Goal: Information Seeking & Learning: Learn about a topic

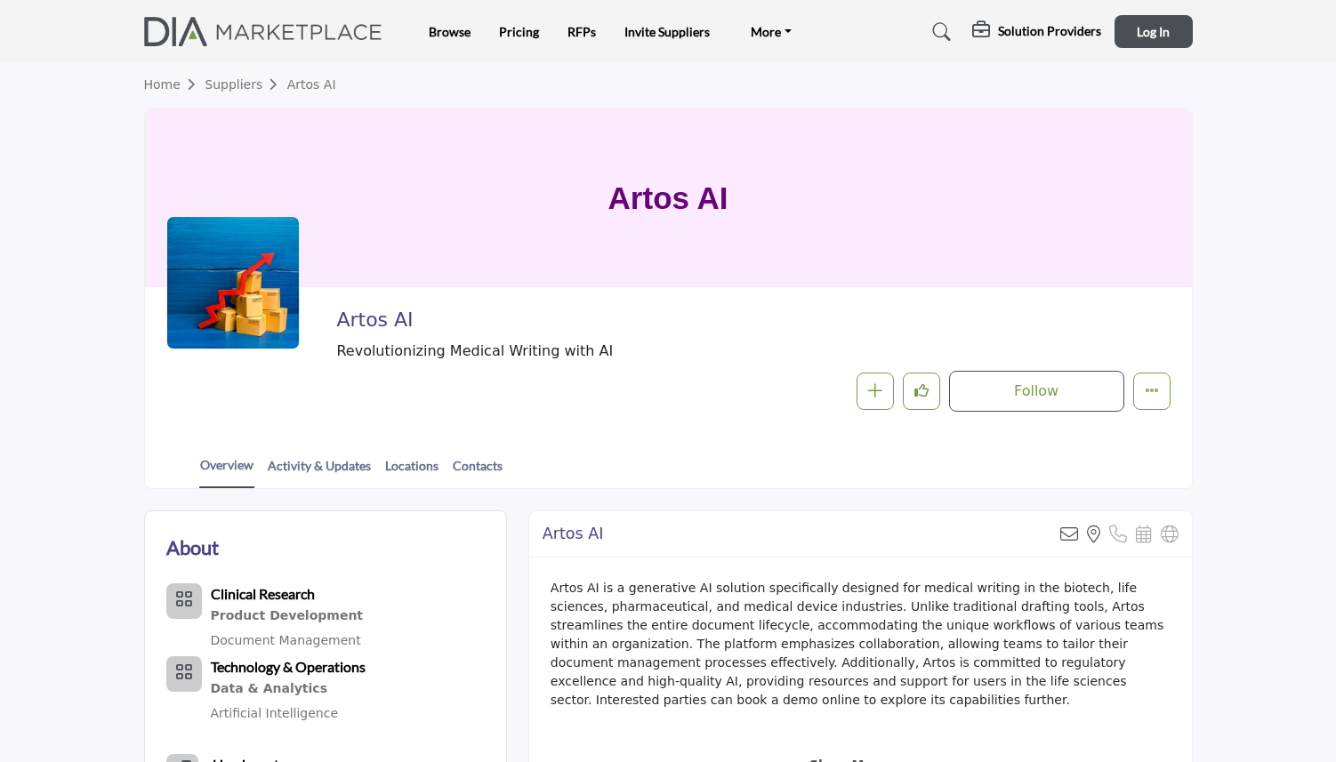
click at [236, 84] on link "Suppliers" at bounding box center [246, 84] width 82 height 14
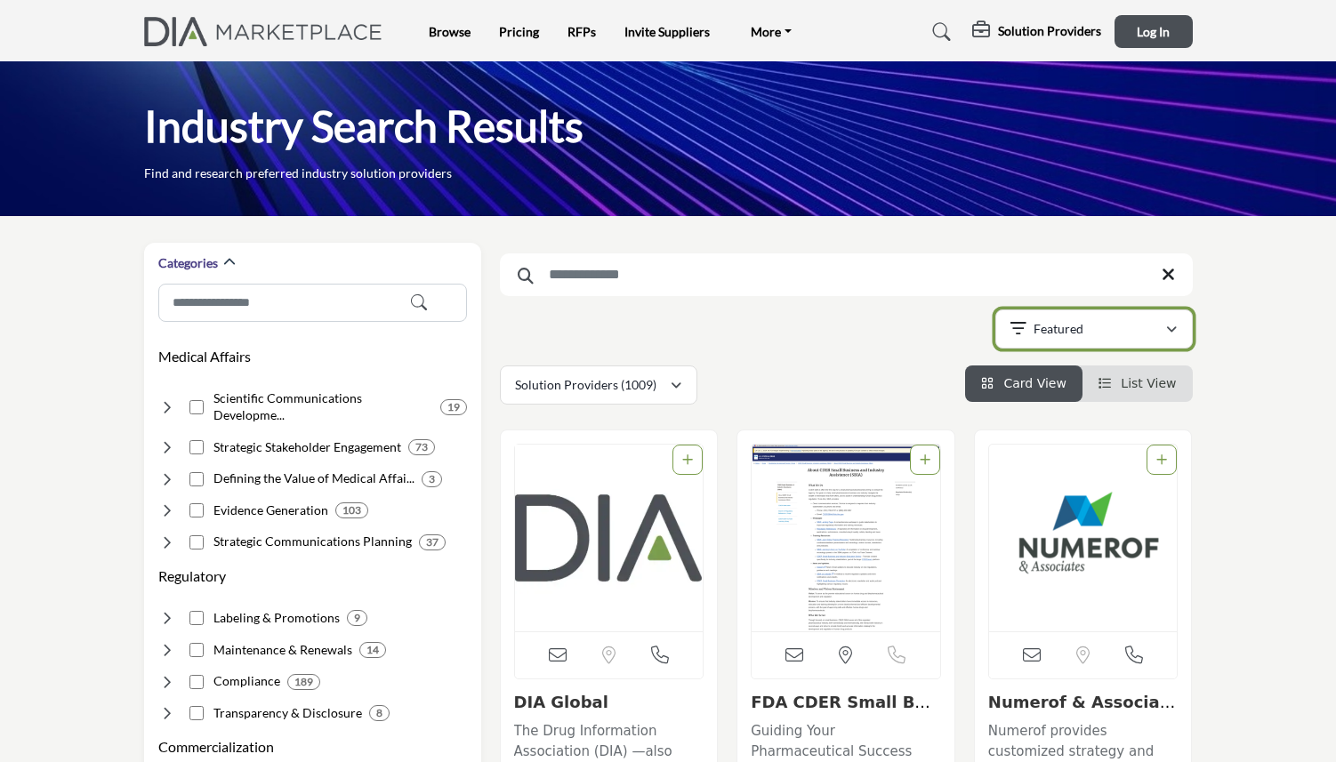
click at [1068, 334] on p "Featured" at bounding box center [1058, 329] width 50 height 18
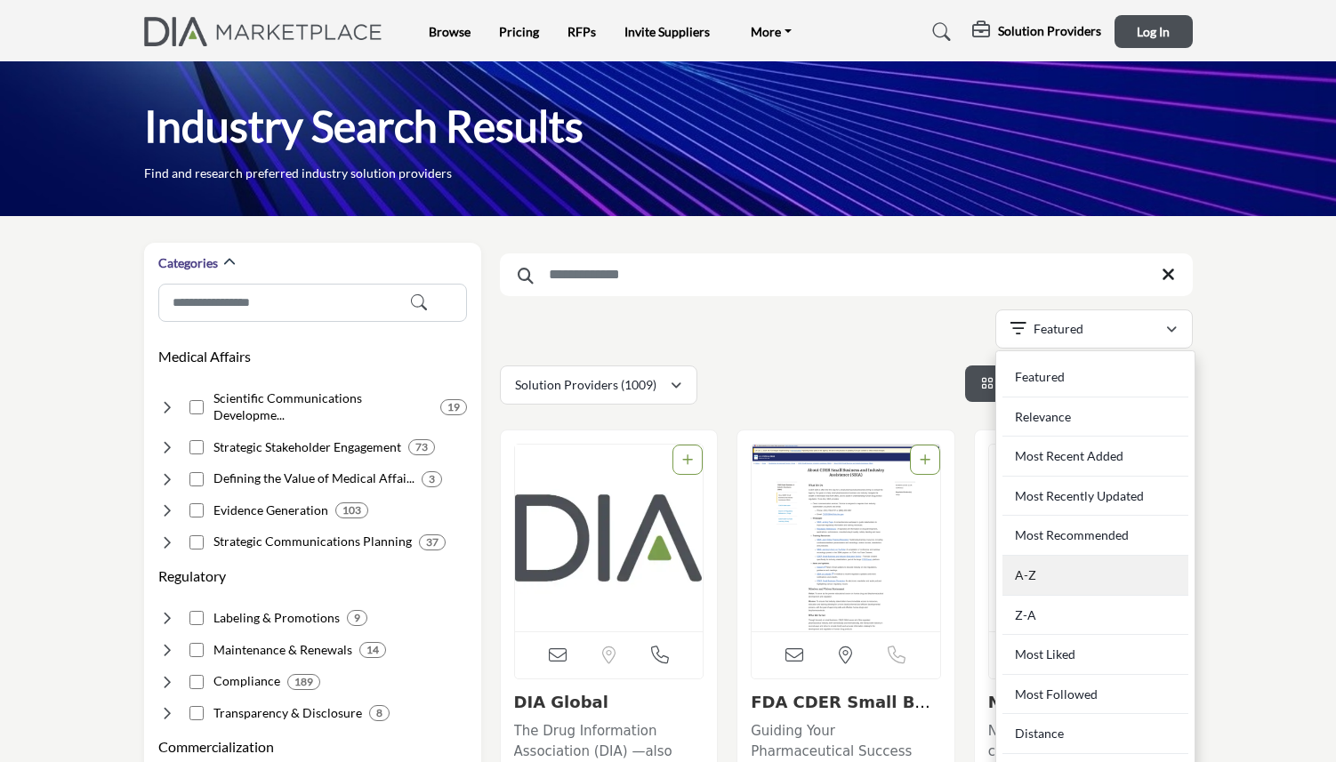
click at [1070, 583] on div "A-Z" at bounding box center [1095, 576] width 186 height 40
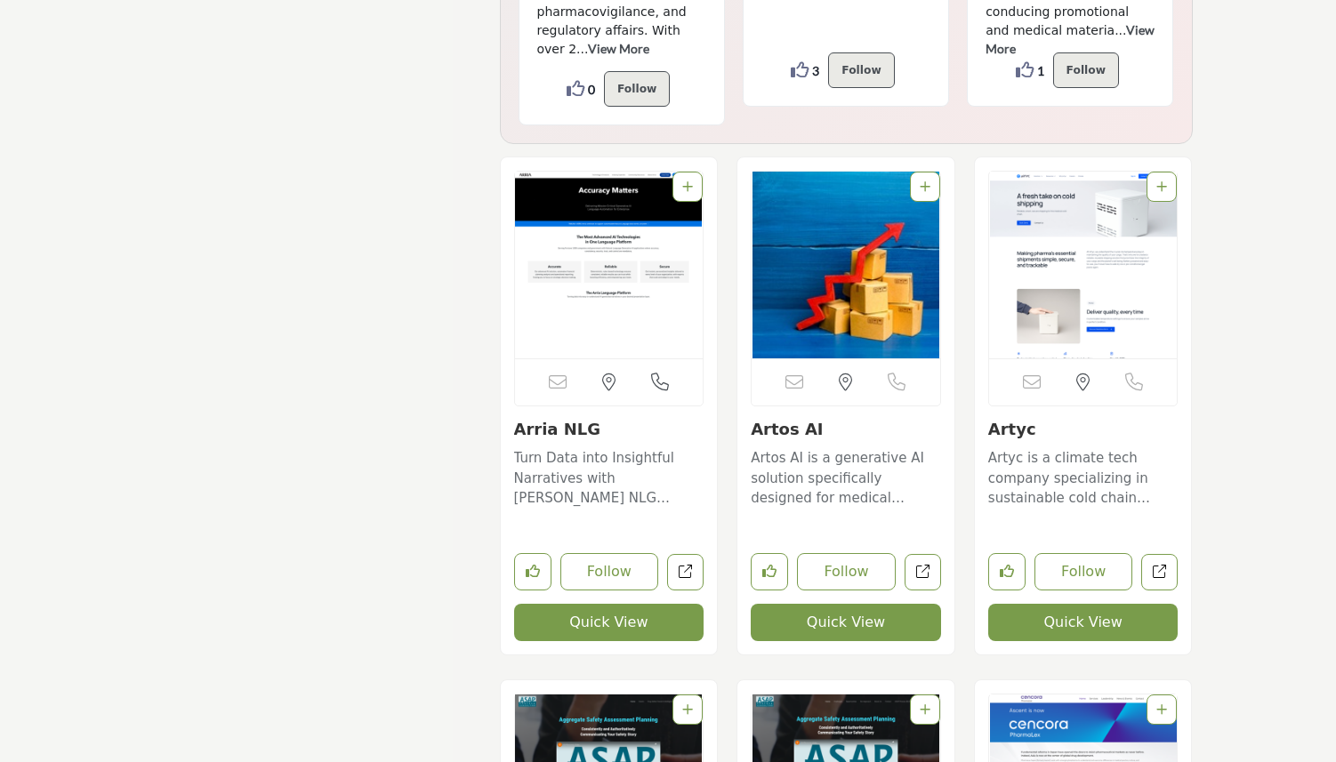
scroll to position [16643, 0]
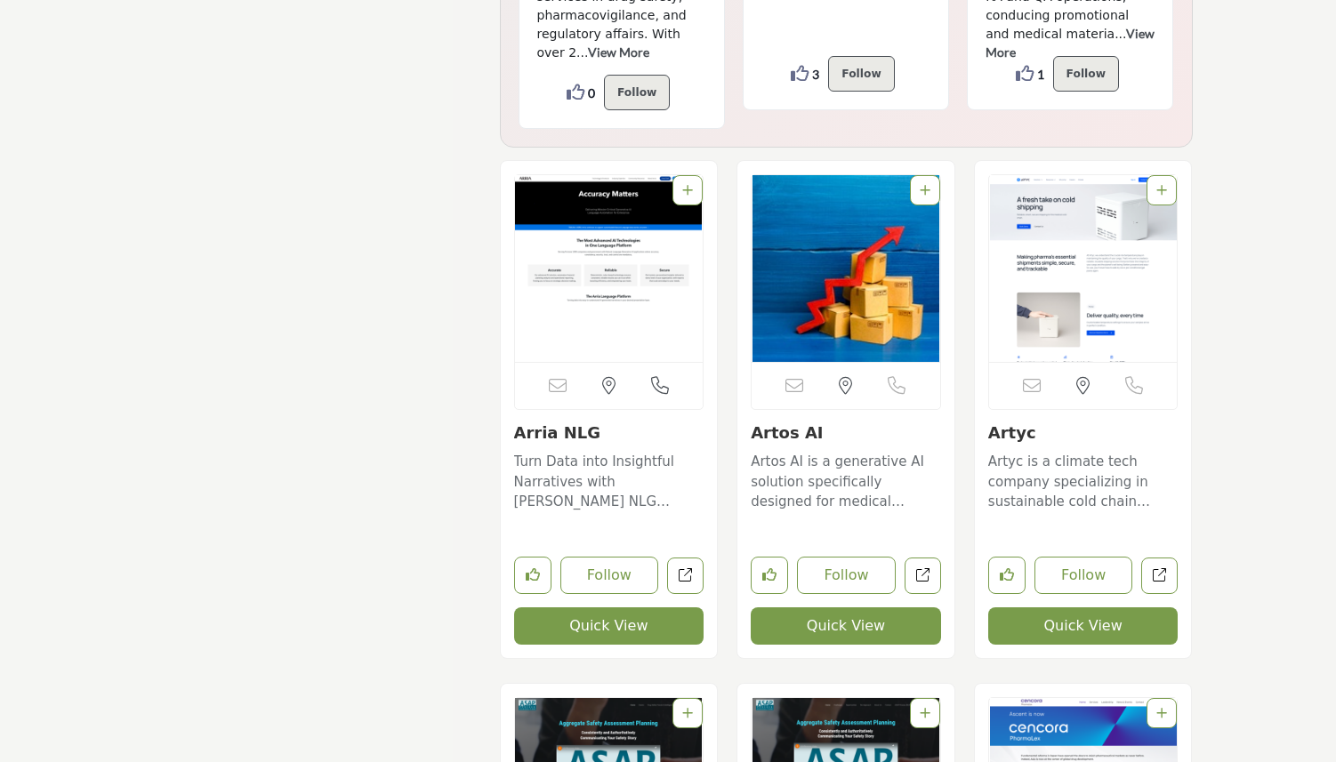
click at [808, 452] on p "Artos AI is a generative AI solution specifically designed for medical writing …" at bounding box center [846, 482] width 190 height 60
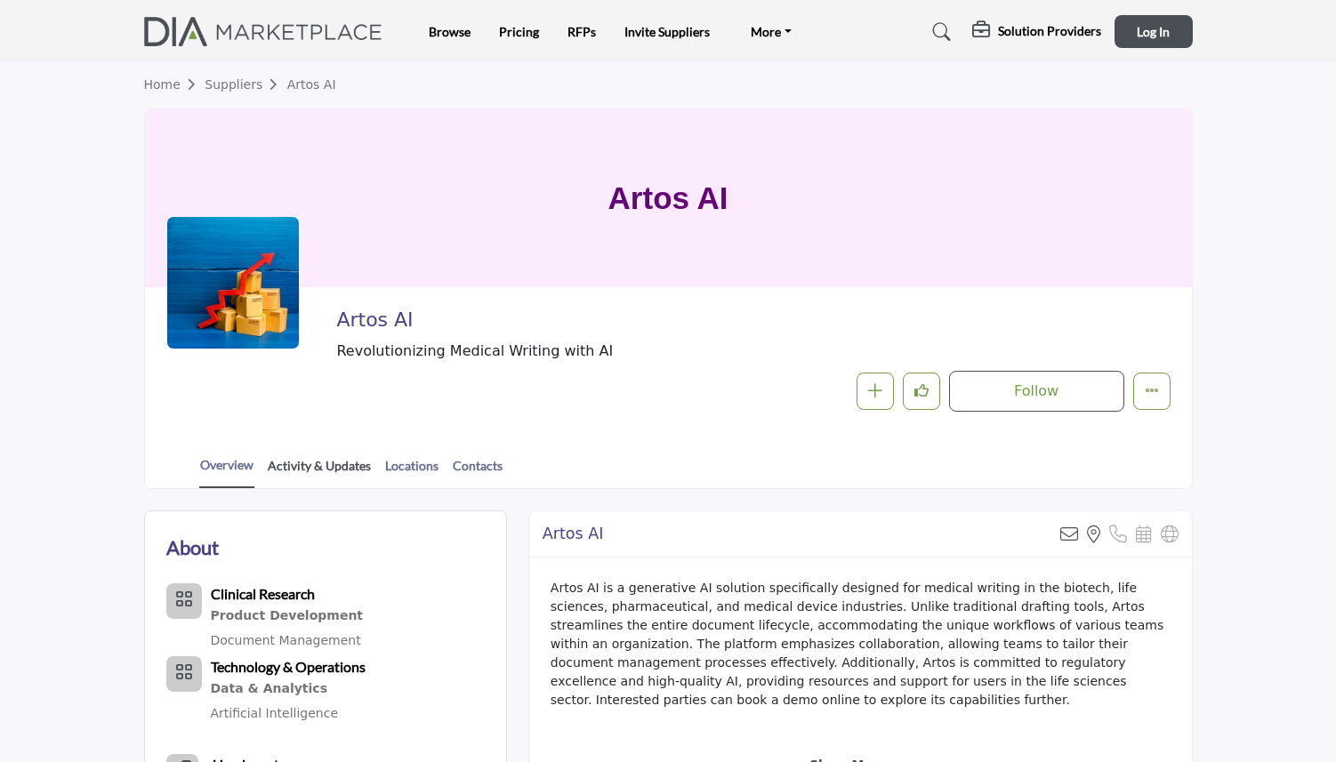
click at [332, 467] on link "Activity & Updates" at bounding box center [319, 471] width 105 height 31
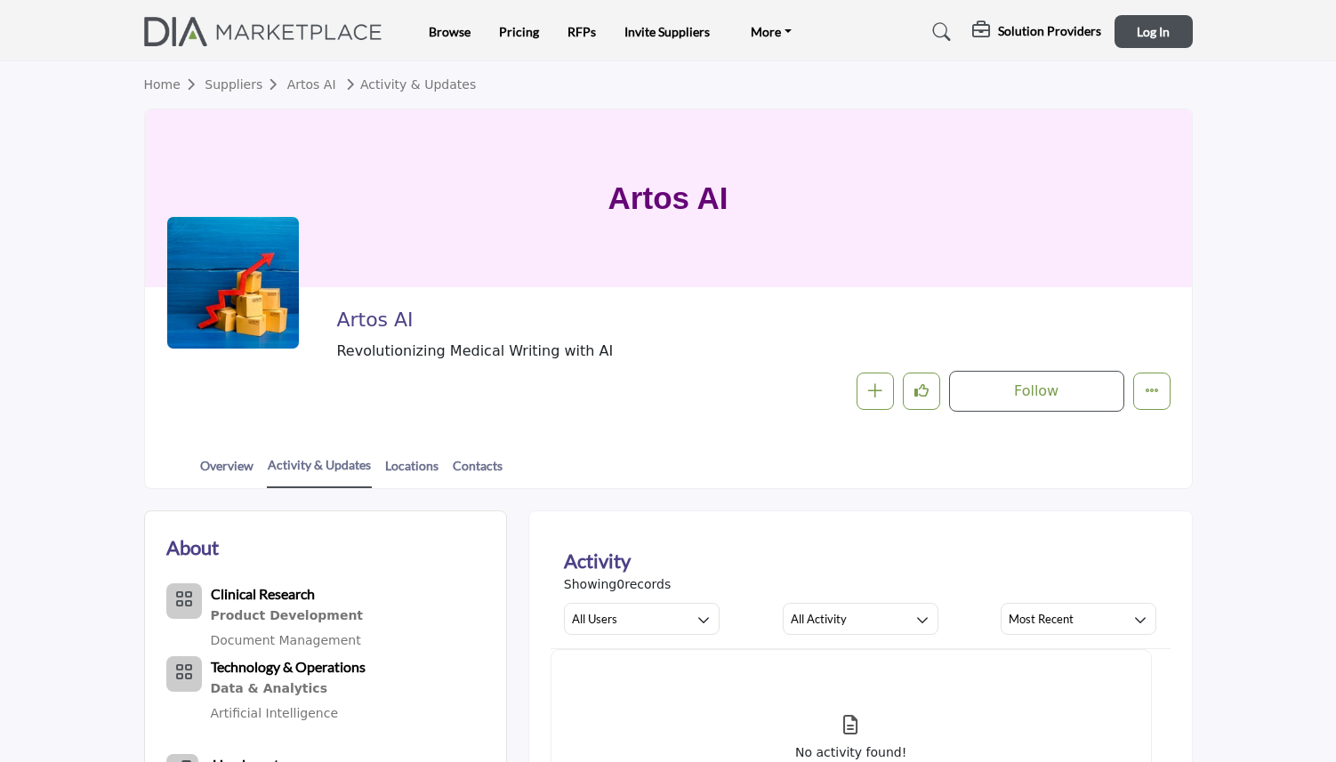
click at [279, 594] on b "Clinical Research" at bounding box center [263, 593] width 104 height 17
click at [262, 644] on link "Document Management" at bounding box center [286, 640] width 150 height 14
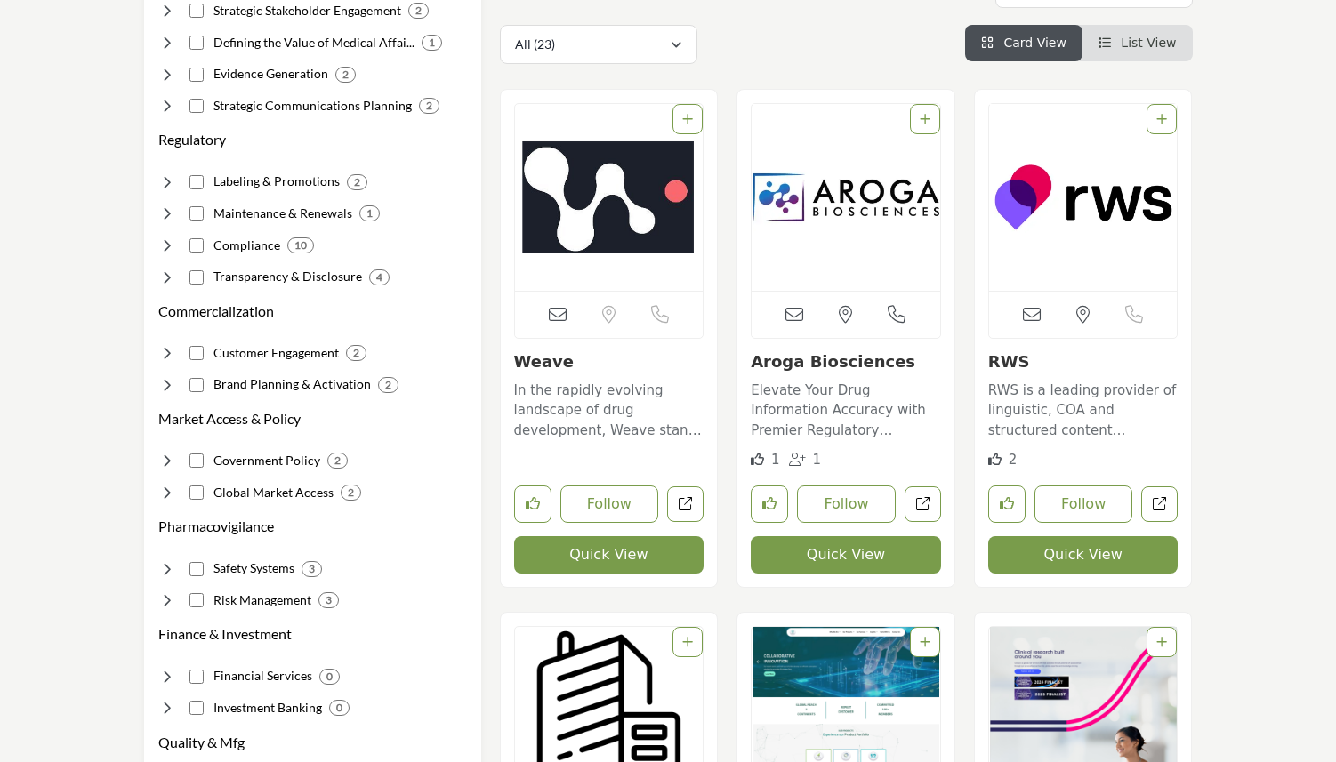
scroll to position [423, 0]
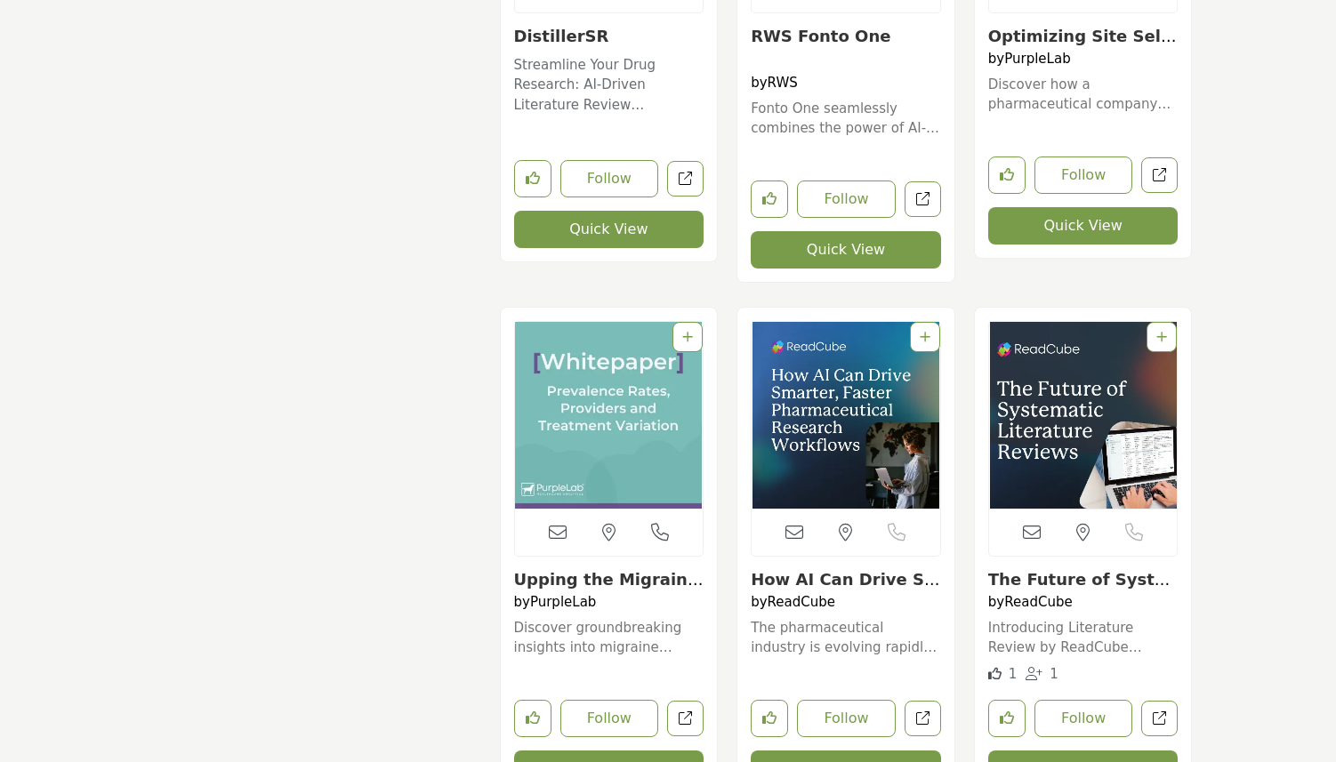
scroll to position [3270, 0]
